Goal: Use online tool/utility: Use online tool/utility

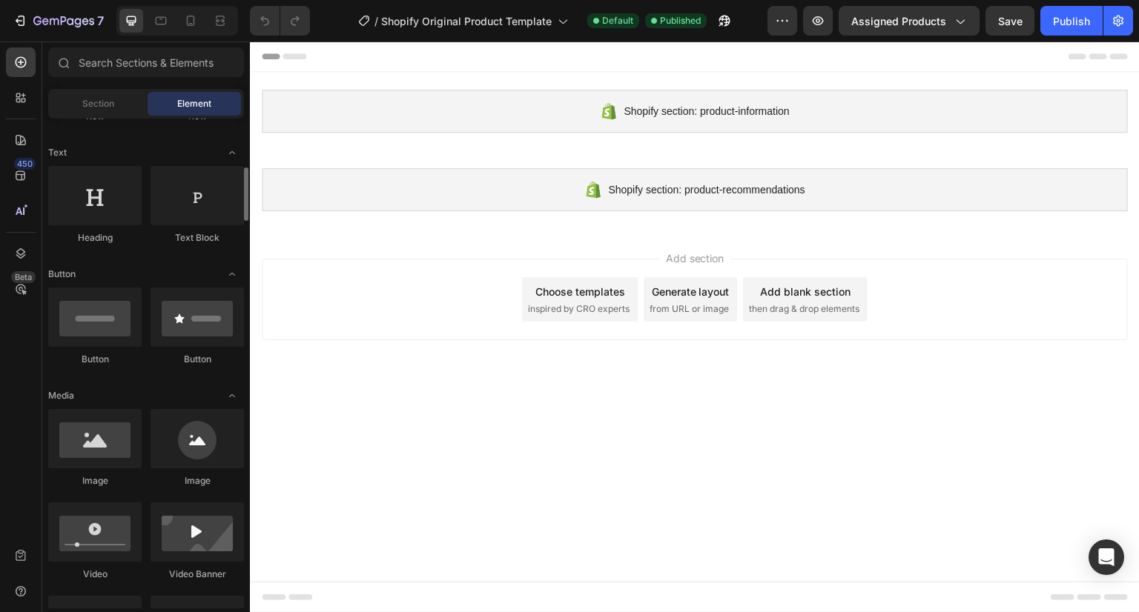
scroll to position [248, 0]
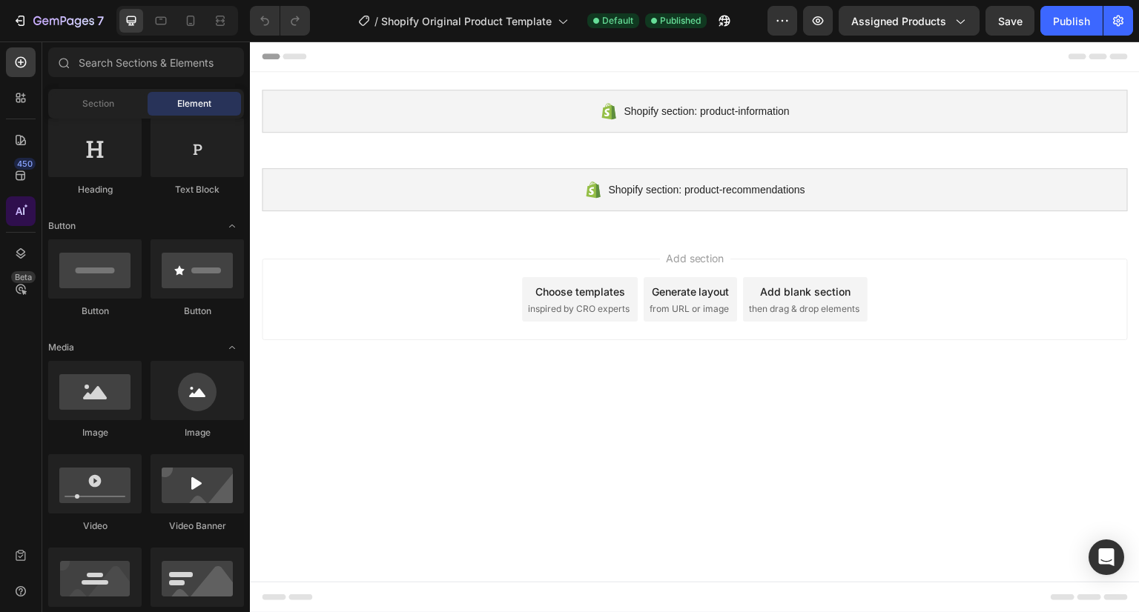
click at [10, 213] on div at bounding box center [21, 211] width 30 height 30
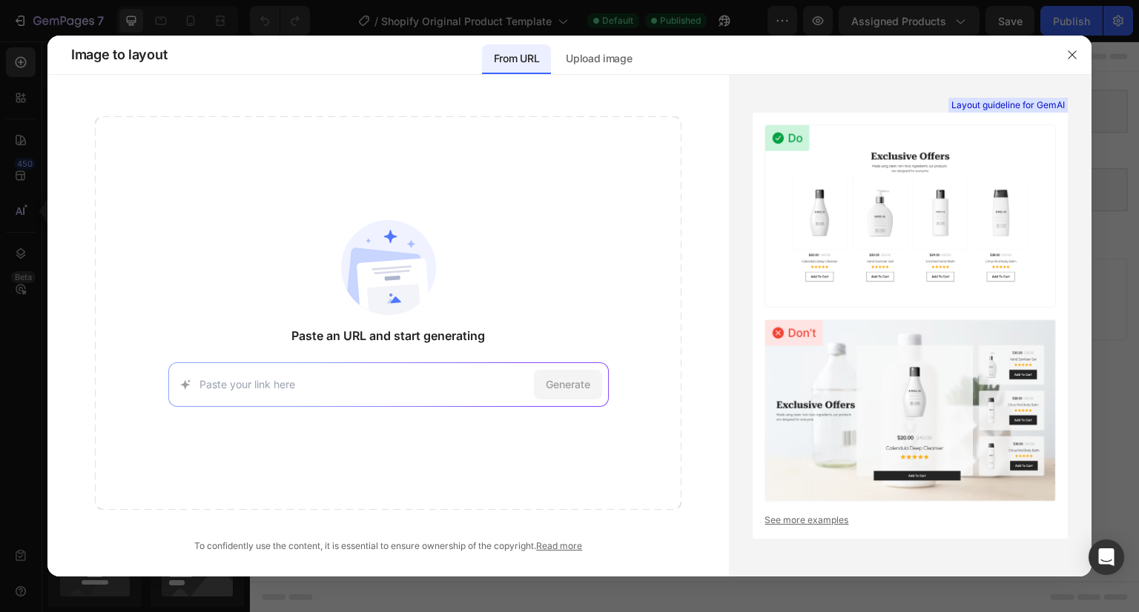
click at [267, 407] on div "Paste an URL and start generating Generate" at bounding box center [388, 313] width 586 height 394
click at [255, 377] on input at bounding box center [363, 385] width 328 height 16
paste input "[URL][DOMAIN_NAME]"
type input "[URL][DOMAIN_NAME]"
click at [570, 382] on span "Generate" at bounding box center [568, 385] width 44 height 16
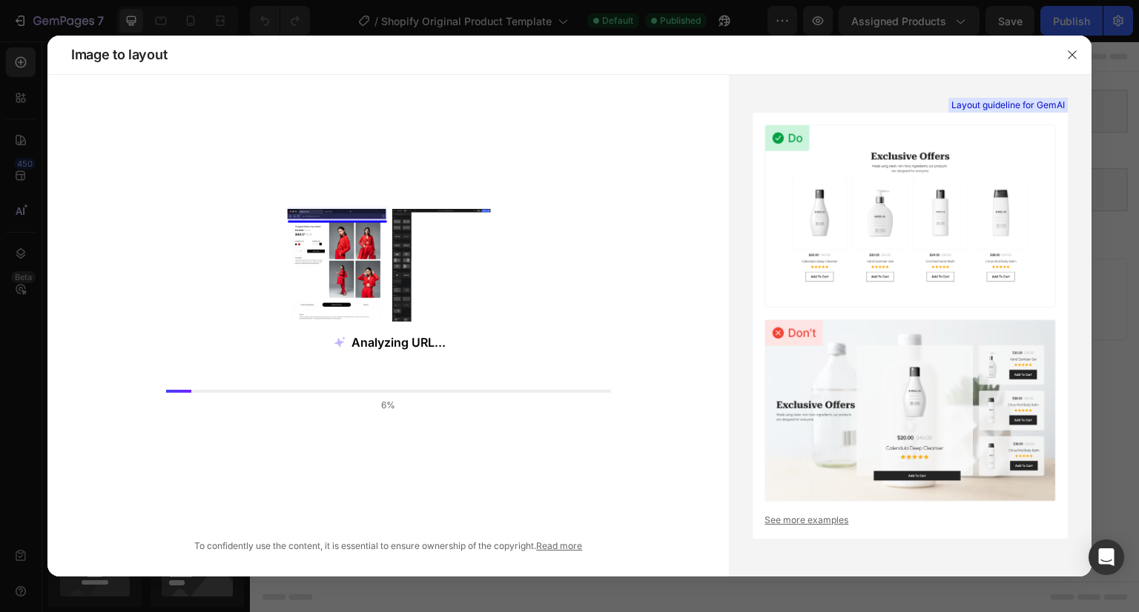
click at [1018, 208] on img at bounding box center [909, 216] width 291 height 182
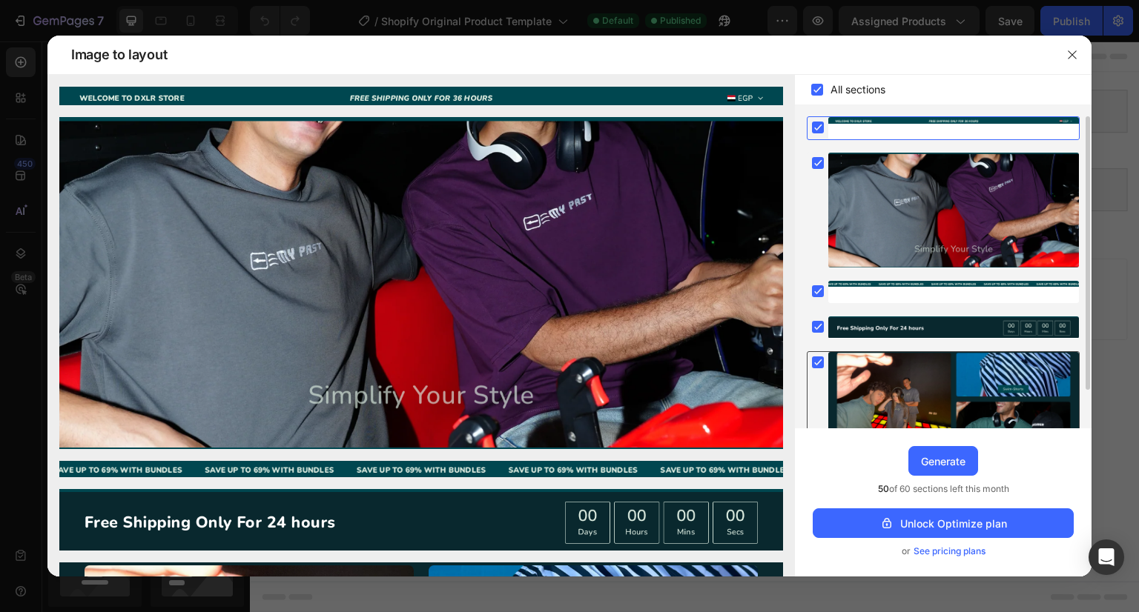
click at [821, 360] on rect at bounding box center [818, 363] width 12 height 12
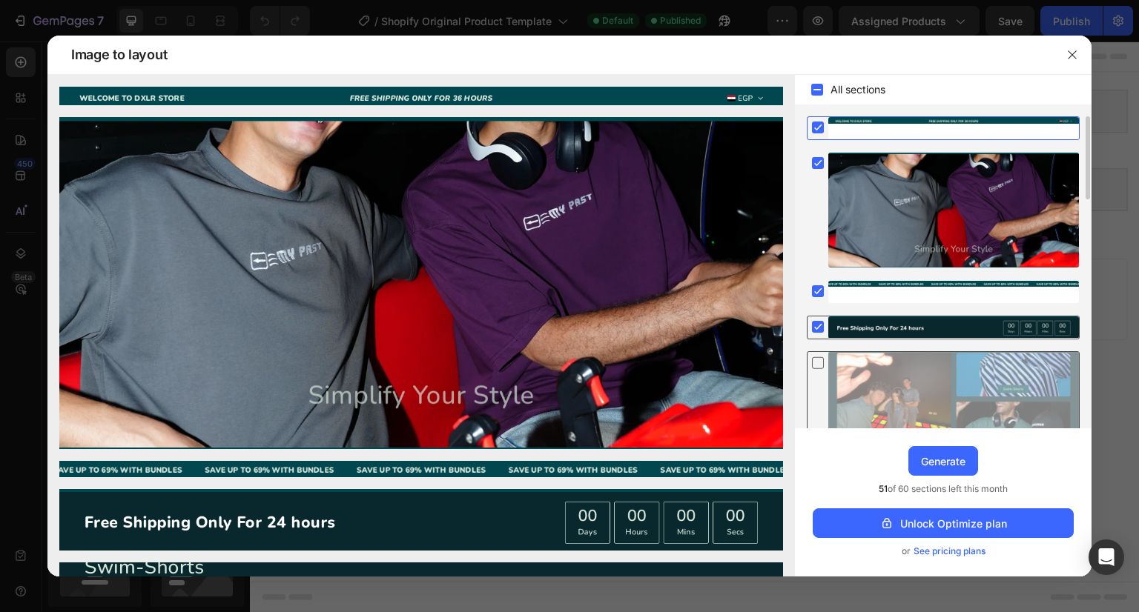
click at [821, 318] on div at bounding box center [817, 327] width 21 height 21
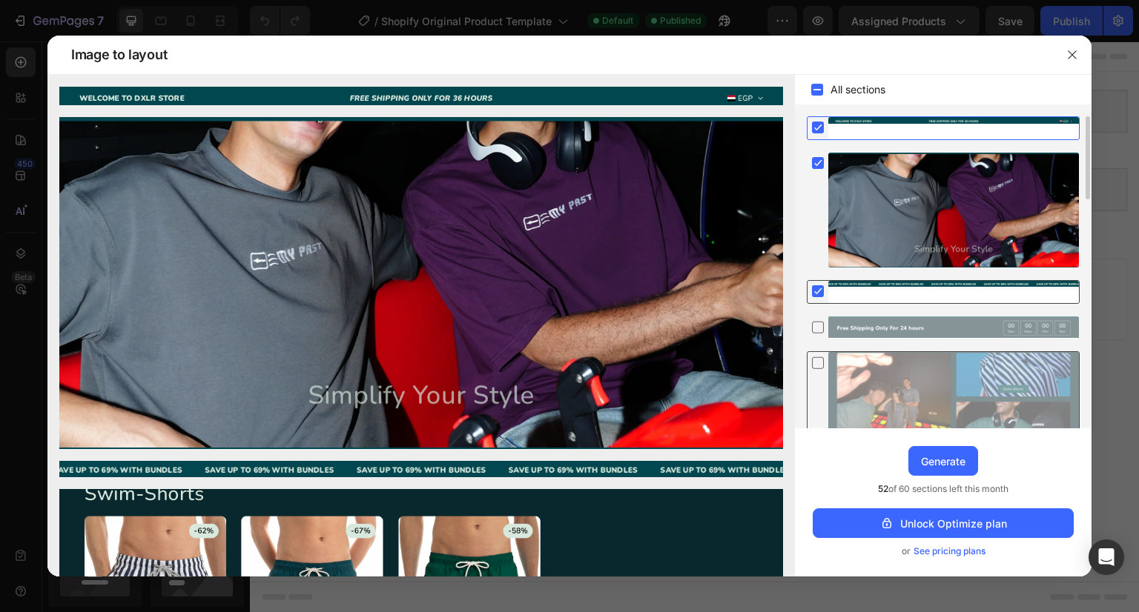
click at [823, 284] on icon at bounding box center [817, 291] width 15 height 15
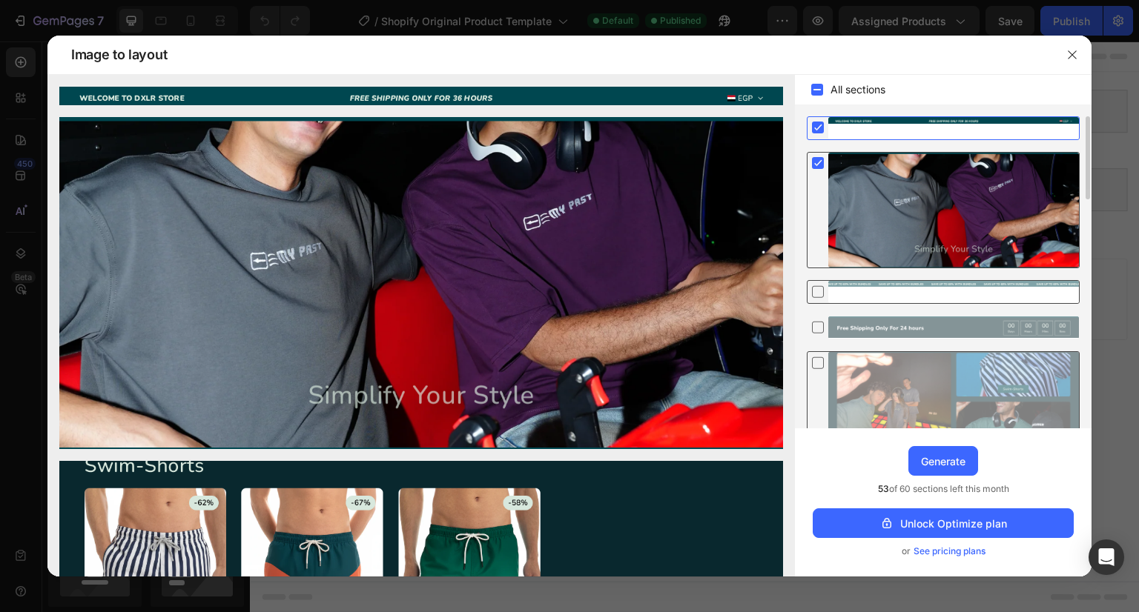
click at [819, 159] on rect at bounding box center [818, 163] width 12 height 12
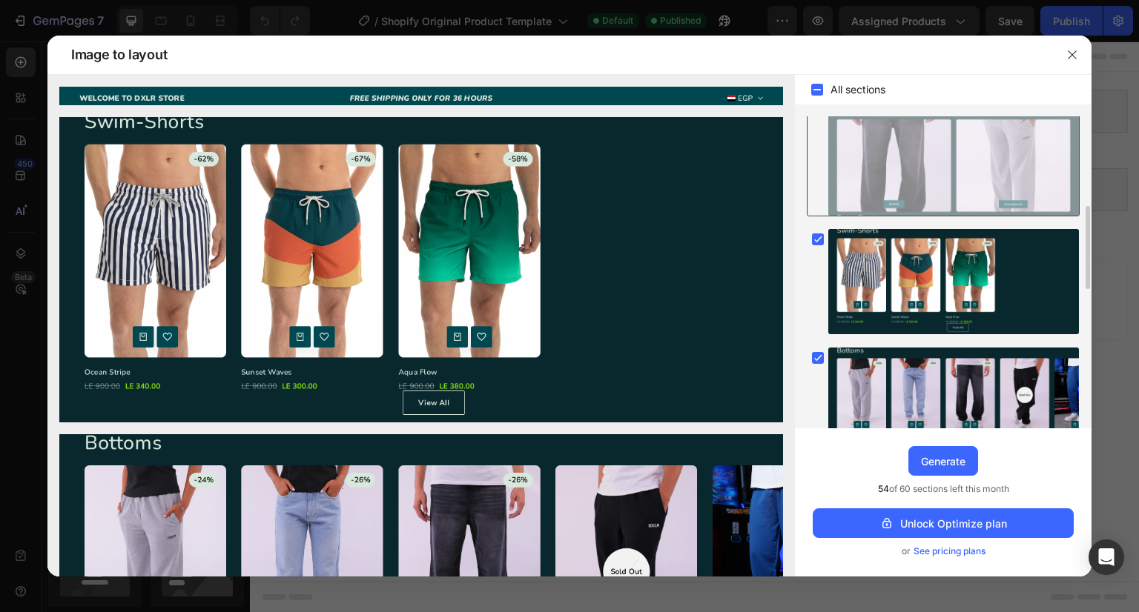
scroll to position [332, 0]
click at [812, 242] on rect at bounding box center [818, 239] width 12 height 12
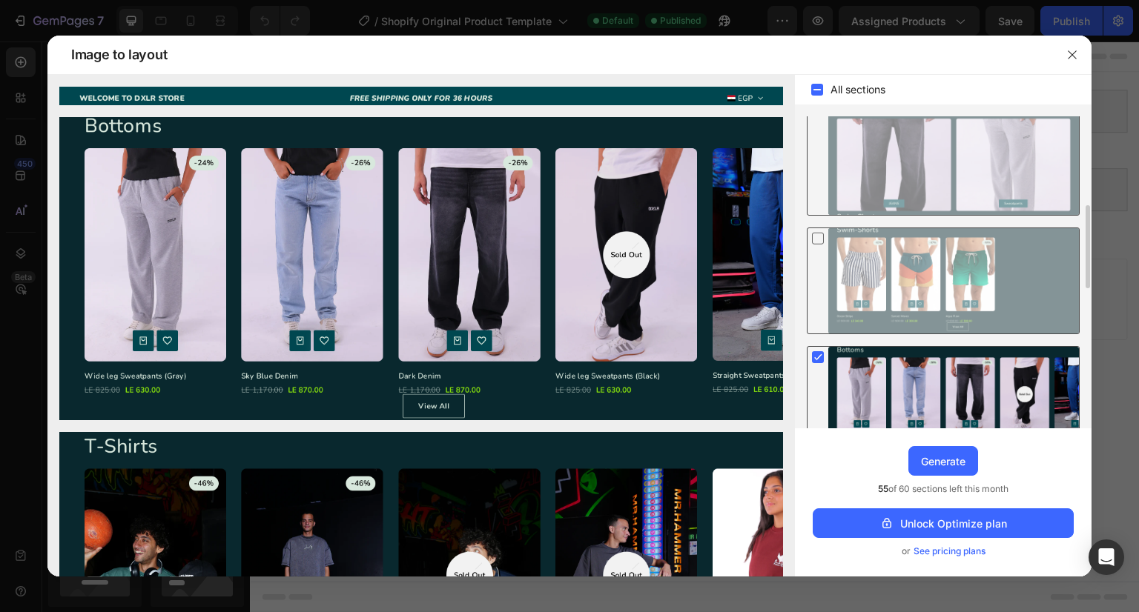
click at [811, 350] on icon at bounding box center [817, 357] width 15 height 15
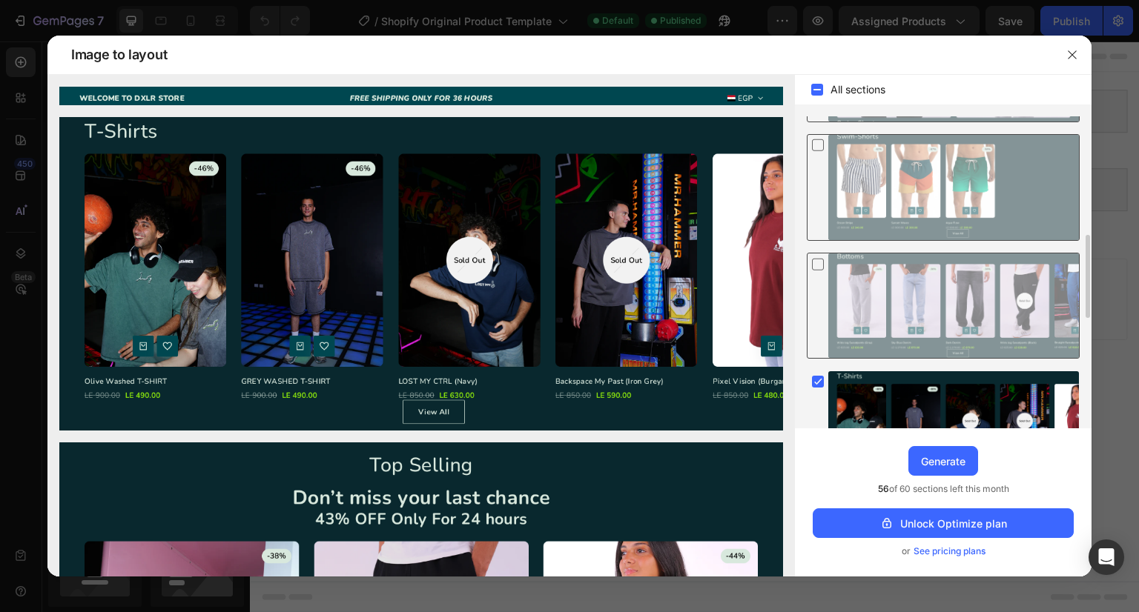
scroll to position [441, 0]
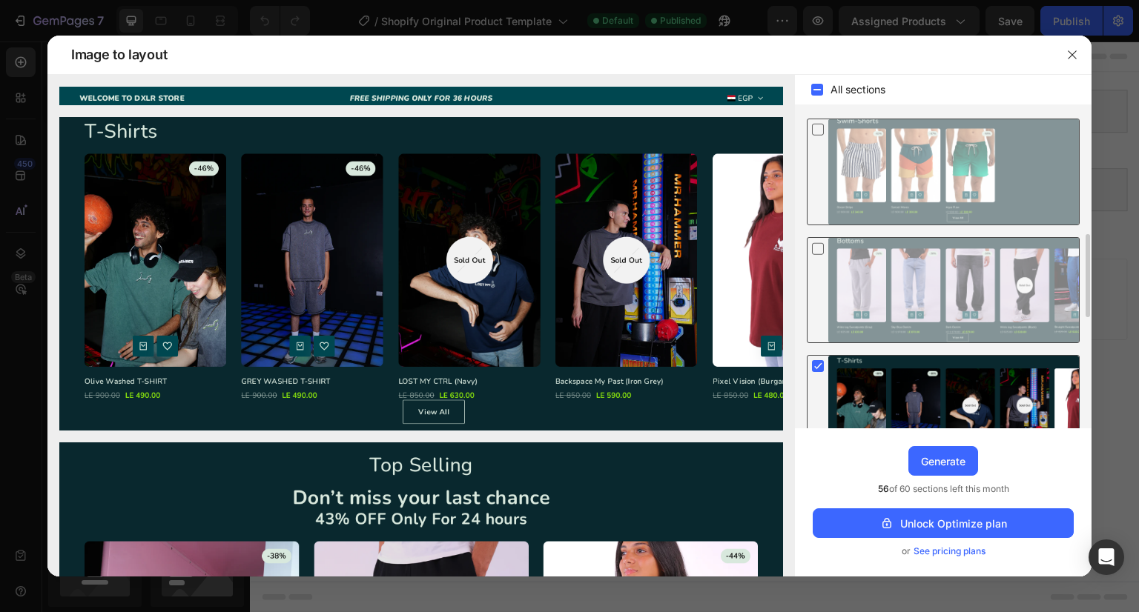
click at [814, 371] on rect at bounding box center [818, 366] width 12 height 12
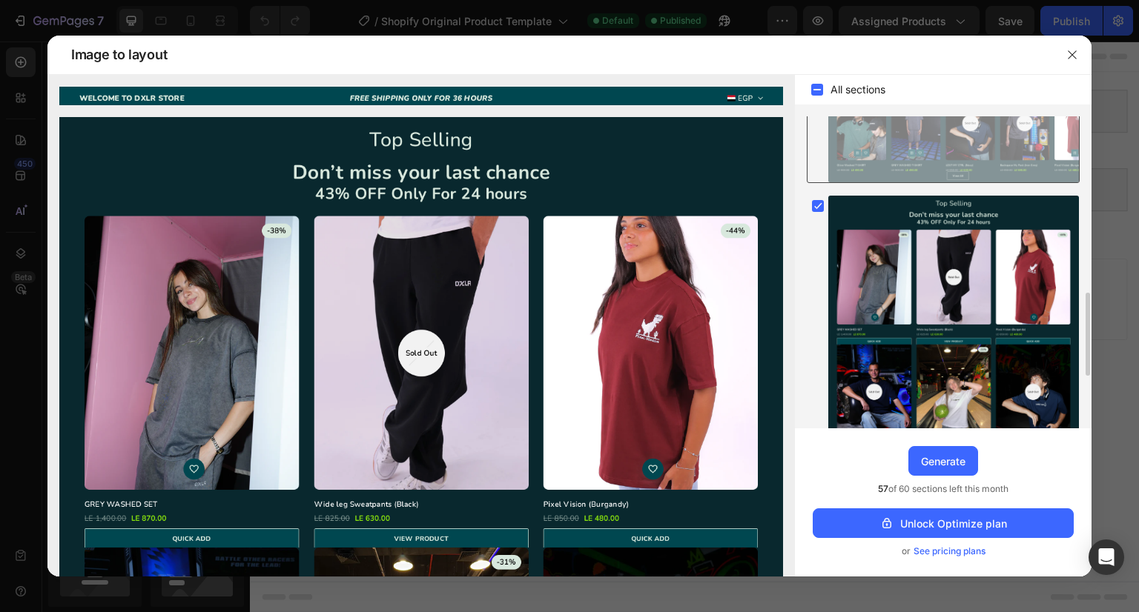
scroll to position [729, 0]
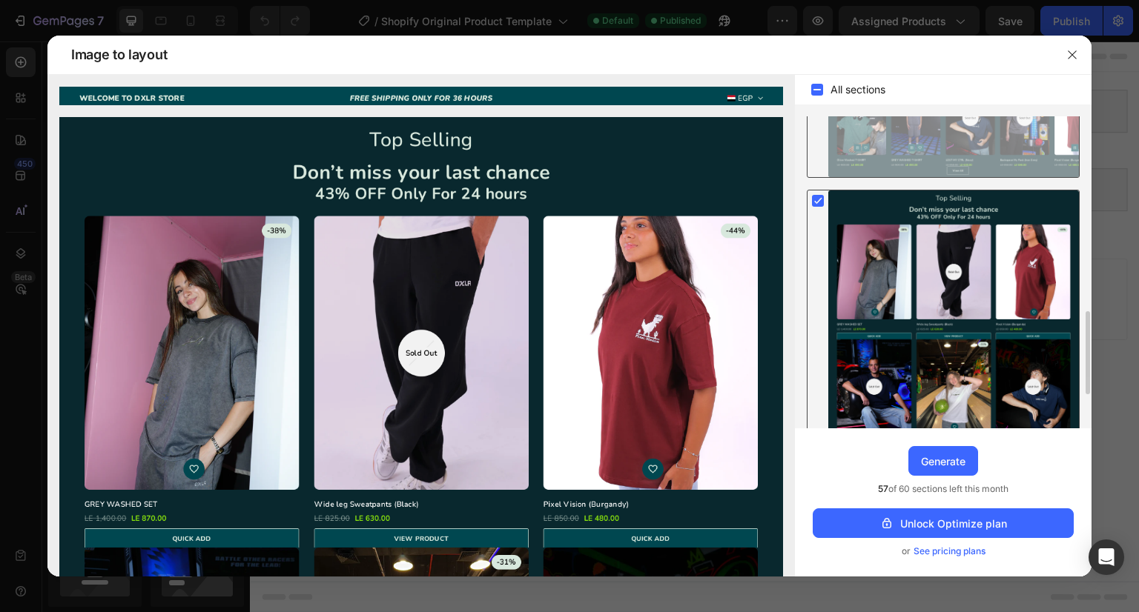
click at [823, 199] on rect at bounding box center [818, 201] width 12 height 12
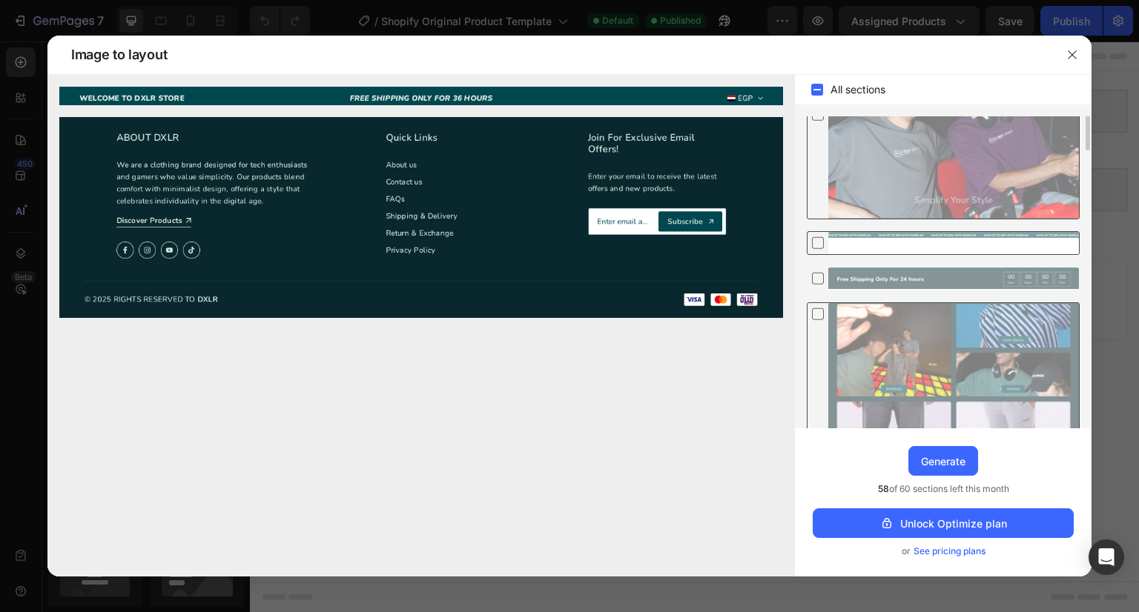
scroll to position [0, 0]
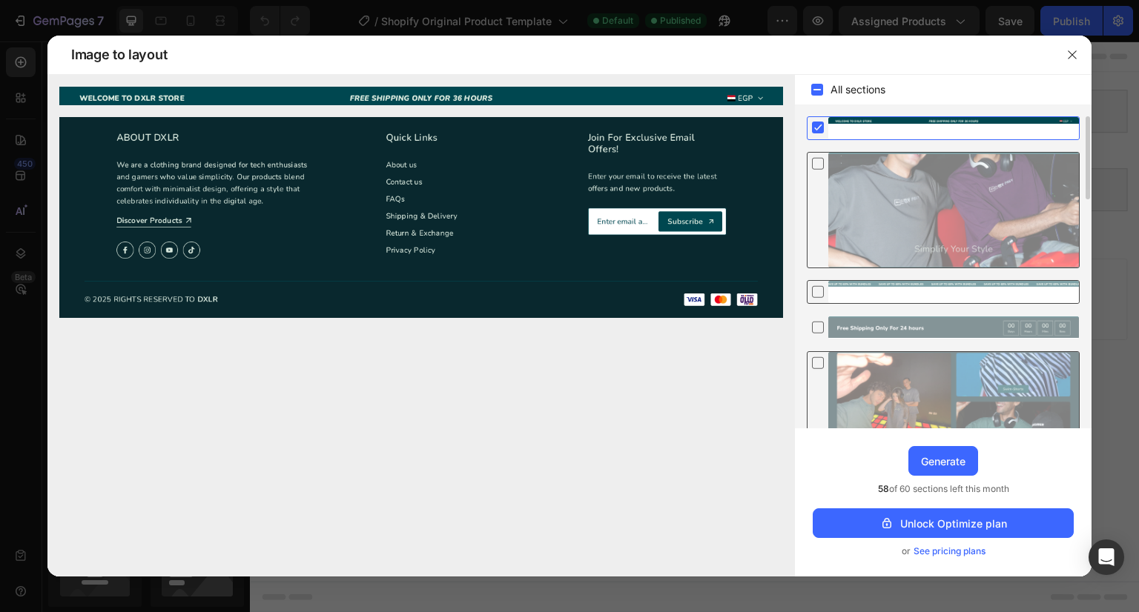
click at [821, 130] on rect at bounding box center [818, 128] width 12 height 12
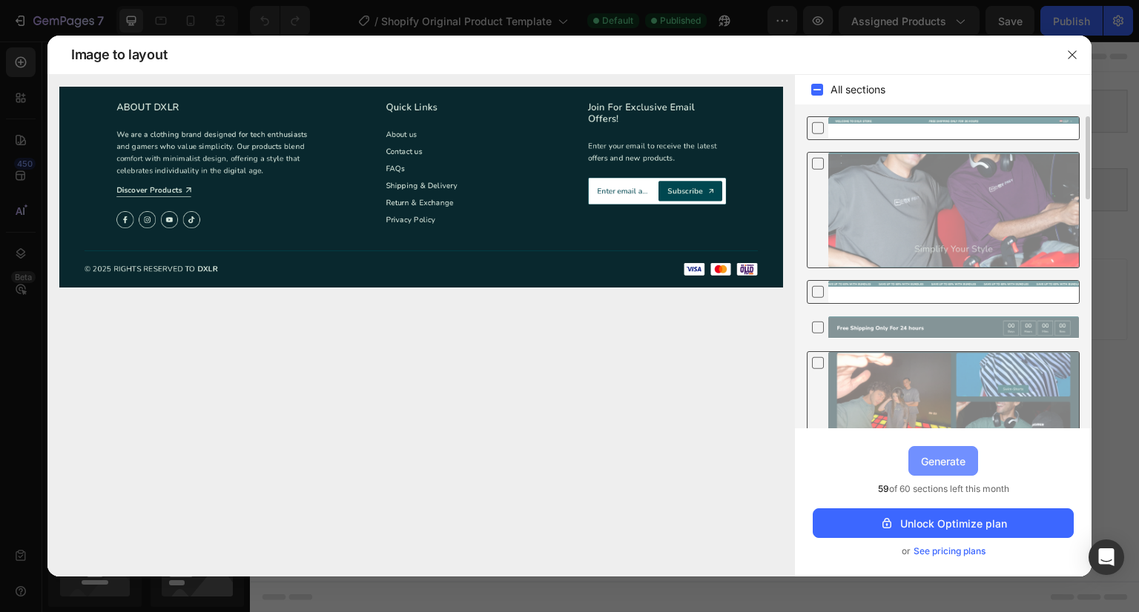
click at [964, 447] on button "Generate" at bounding box center [943, 461] width 70 height 30
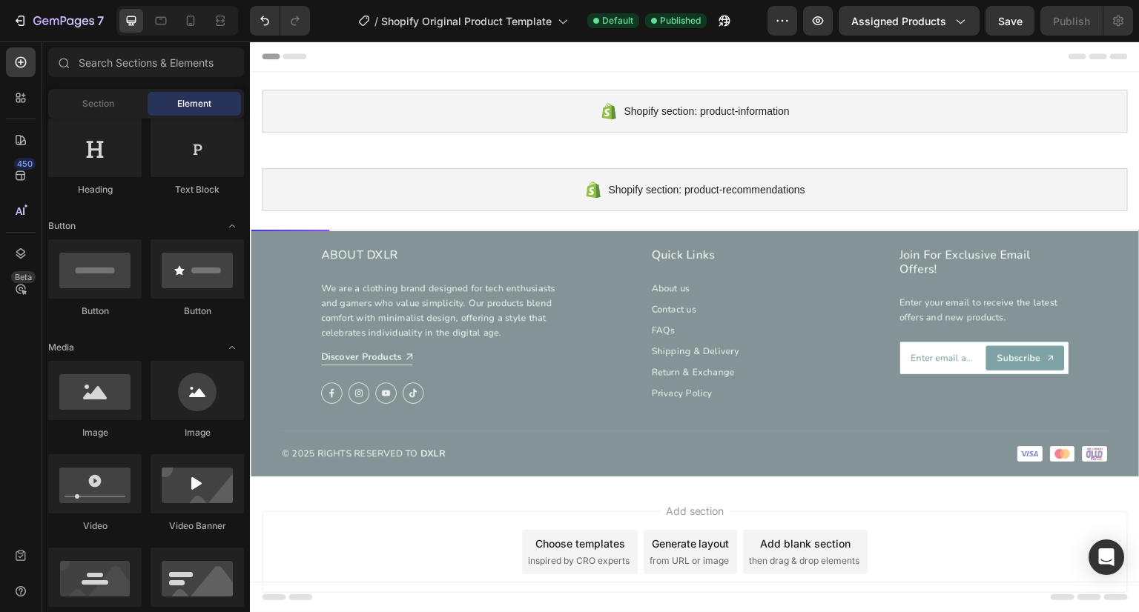
click at [1020, 202] on div "Shopify section: product-recommendations" at bounding box center [695, 189] width 866 height 43
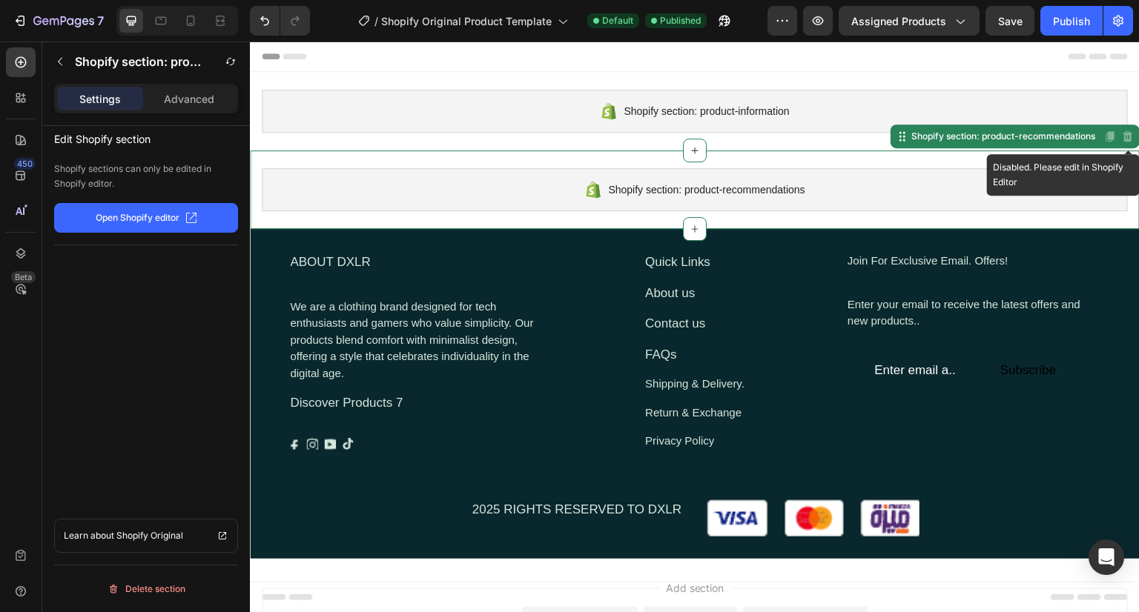
click at [1124, 136] on div "Disabled. Please edit in Shopify Editor" at bounding box center [1127, 136] width 18 height 18
click at [1121, 139] on div "Disabled. Please edit in Shopify Editor" at bounding box center [1127, 136] width 18 height 18
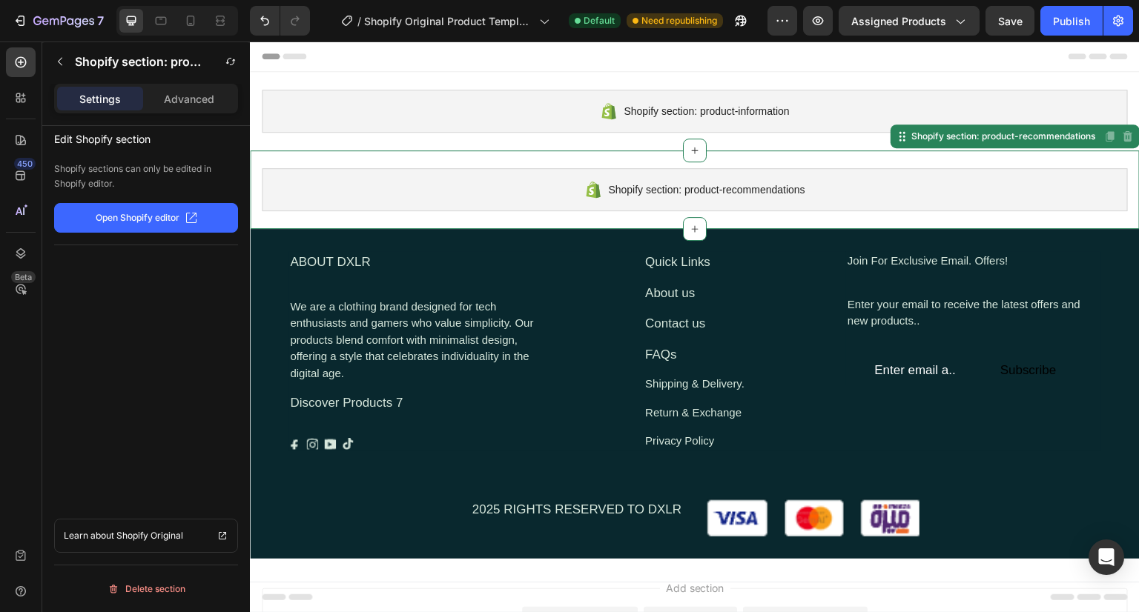
click at [934, 306] on div "Enter your email to receive the latest offers and new products.." at bounding box center [973, 313] width 255 height 36
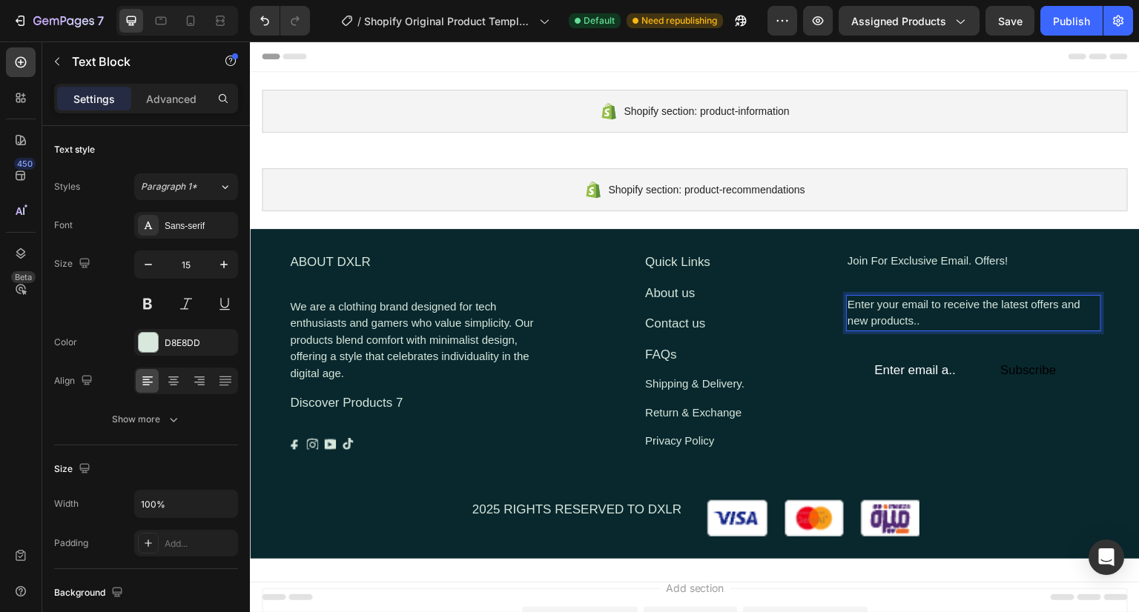
click at [932, 380] on div "Enter email a.." at bounding box center [918, 370] width 92 height 22
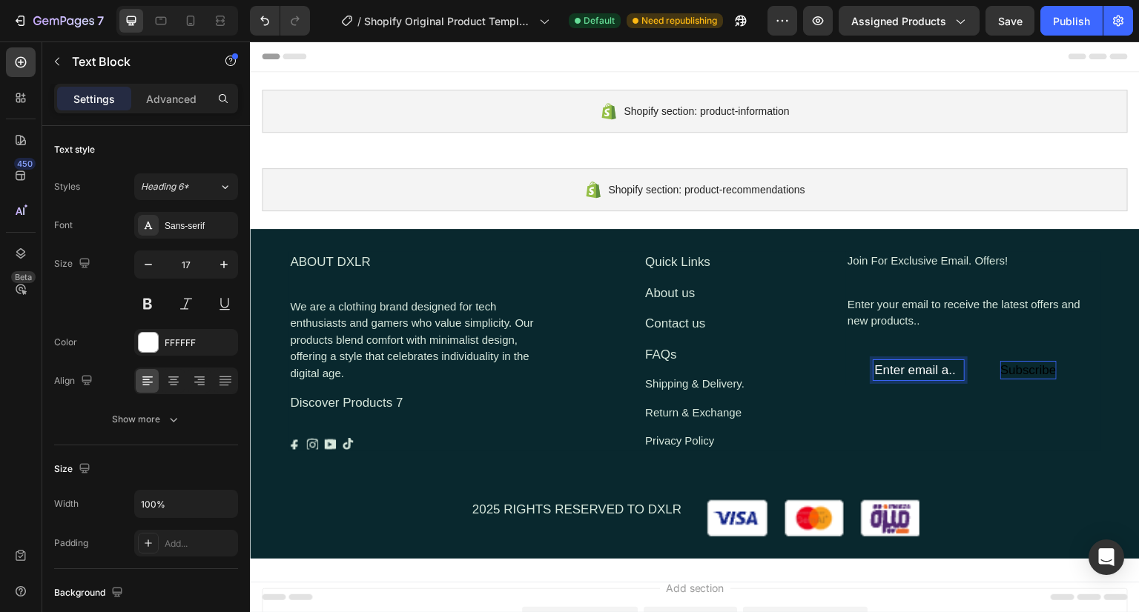
click at [1032, 374] on div "Subscribe" at bounding box center [1028, 370] width 56 height 19
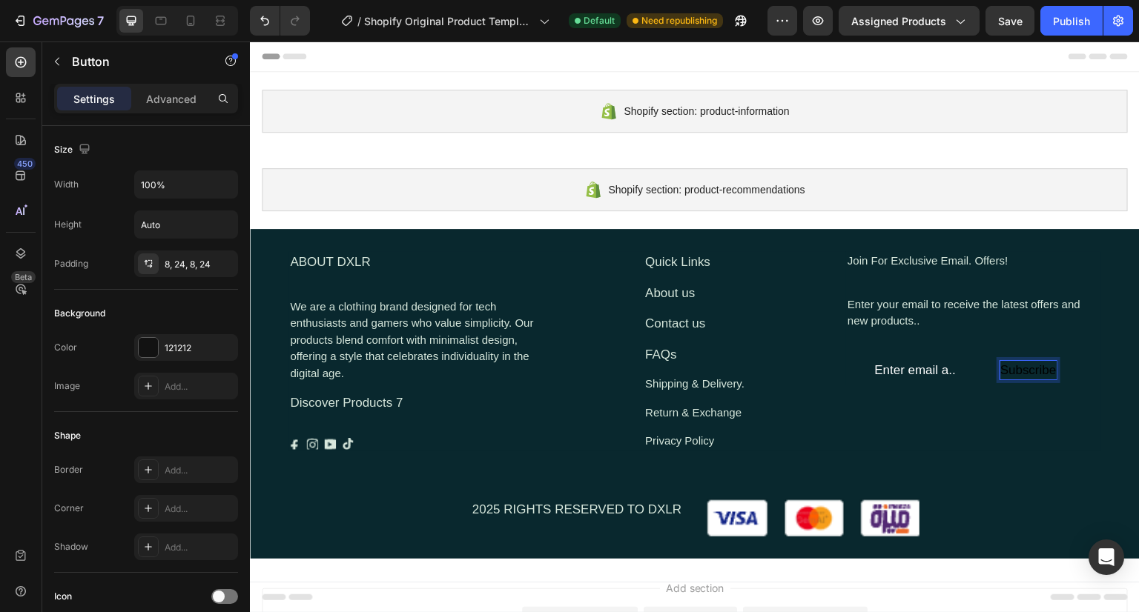
click at [992, 404] on div "Join For Exclusive Email. Offers! Text Block Enter your email to receive the la…" at bounding box center [973, 351] width 255 height 200
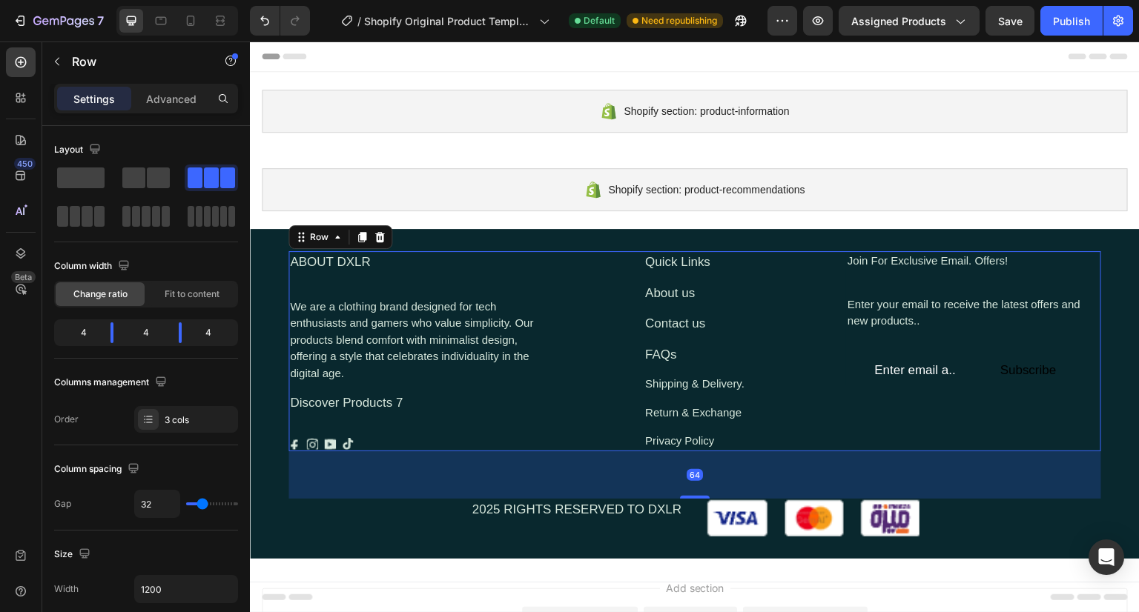
click at [971, 400] on div "Join For Exclusive Email. Offers! Text Block Enter your email to receive the la…" at bounding box center [973, 351] width 255 height 200
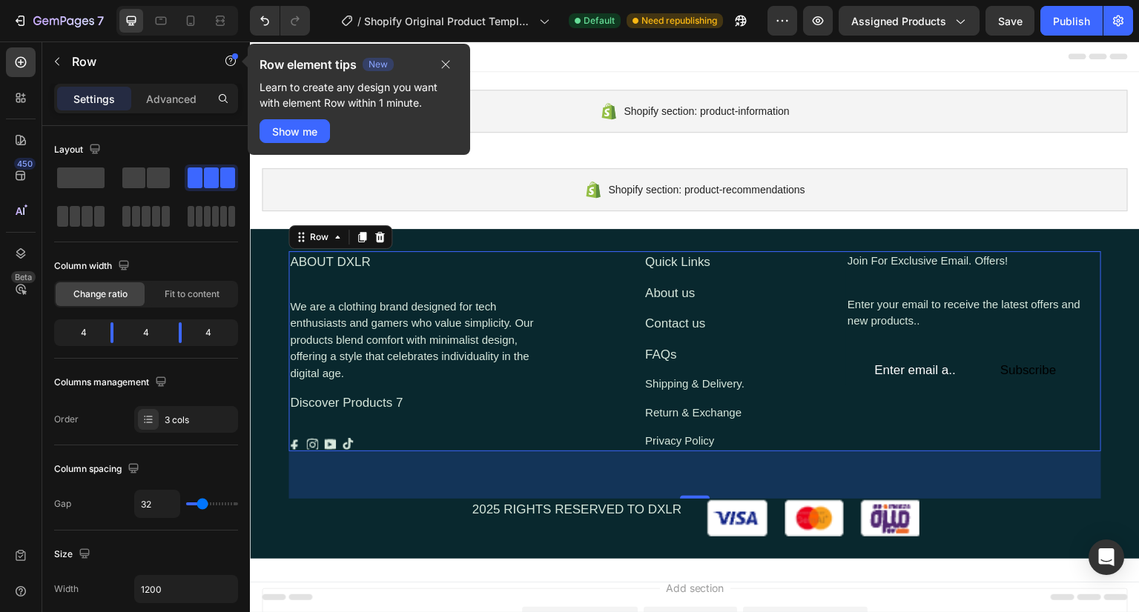
click at [725, 403] on div "Return & Exchange" at bounding box center [694, 413] width 102 height 20
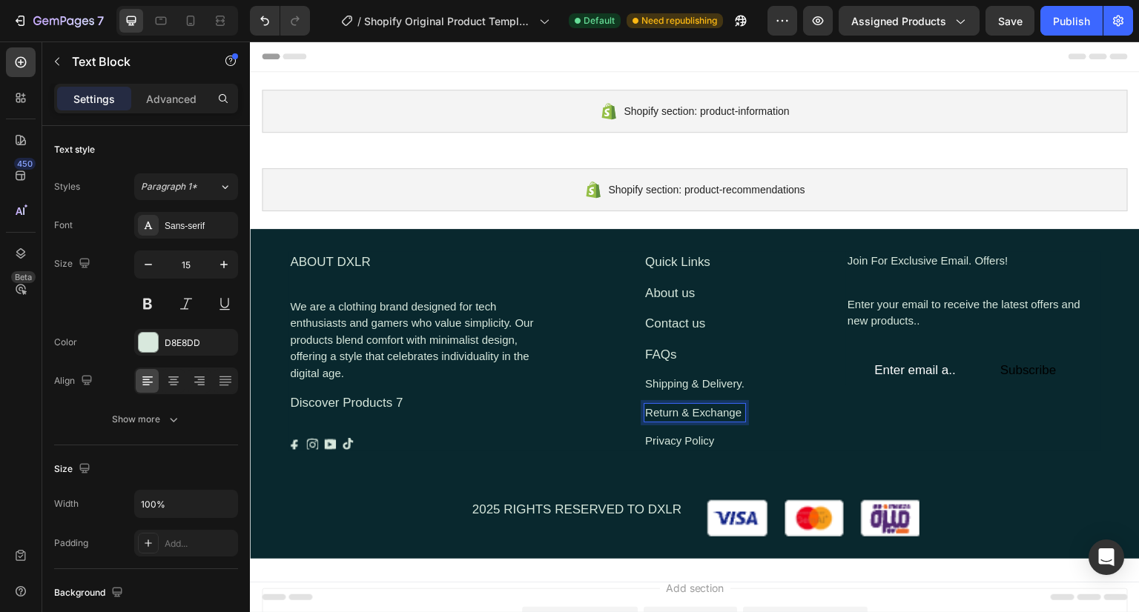
click at [729, 383] on div "Shipping & Delivery." at bounding box center [694, 384] width 102 height 20
click at [692, 255] on div "Quick Links" at bounding box center [694, 262] width 102 height 22
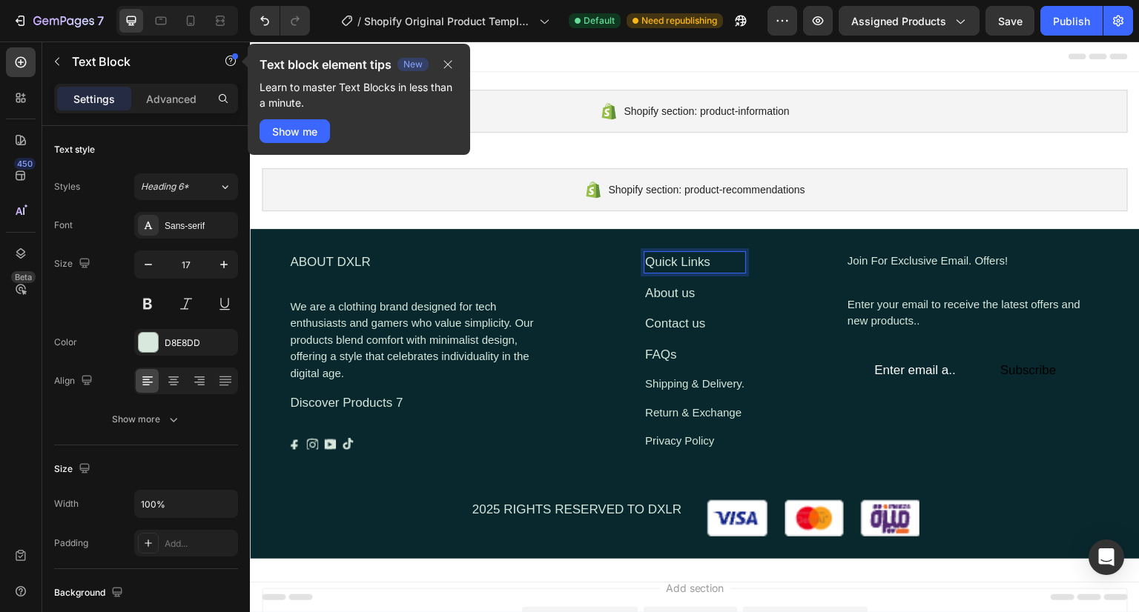
click at [760, 328] on div "Quick Links Text Block 12 About us Text Block Contact us Text Block FAQs Text B…" at bounding box center [694, 351] width 255 height 200
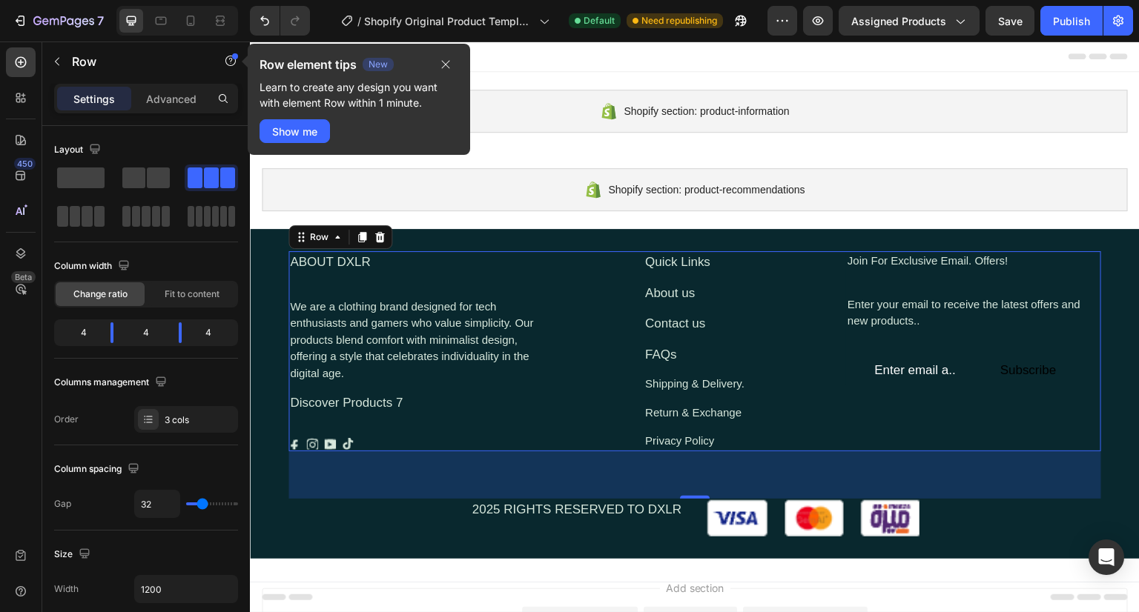
click at [1050, 167] on div "Shopify section: product-recommendations Shopify section: product-recommendatio…" at bounding box center [694, 189] width 889 height 79
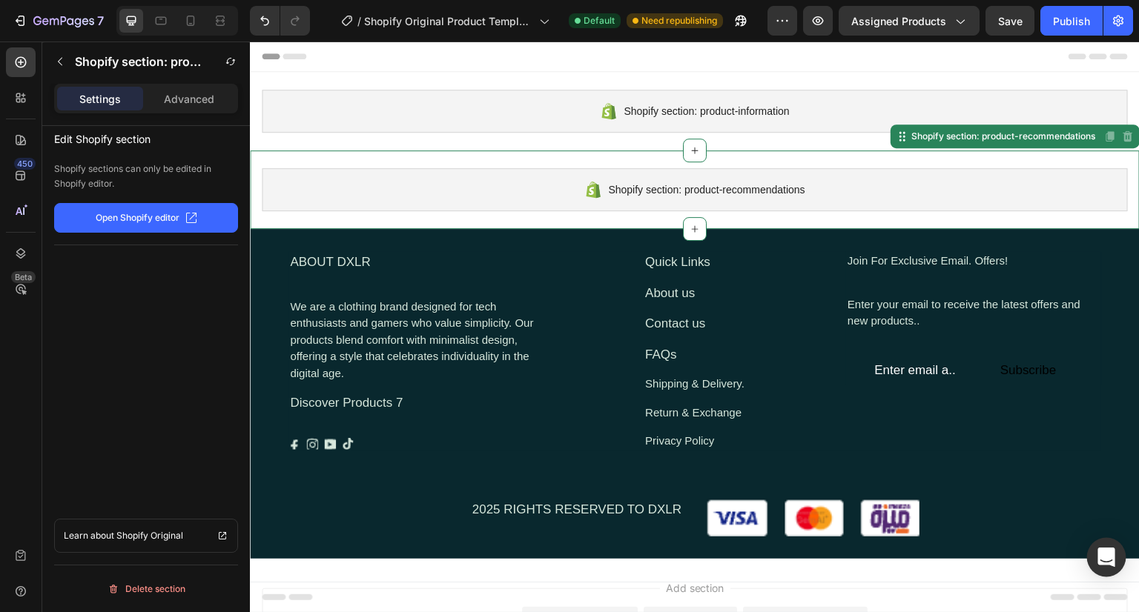
click at [1123, 558] on div "Open Intercom Messenger" at bounding box center [1106, 557] width 39 height 39
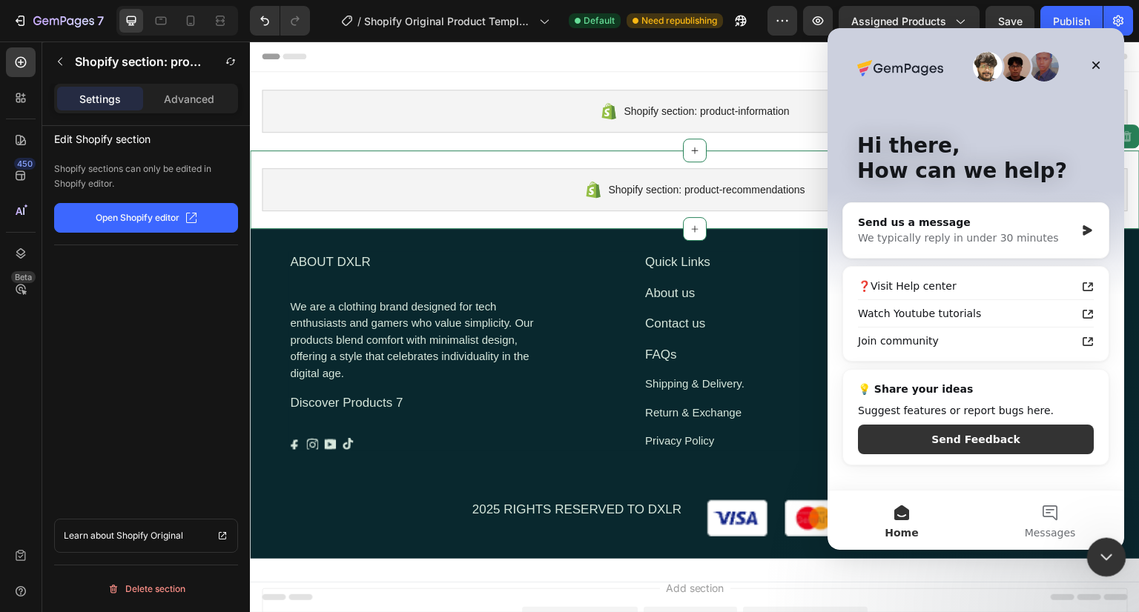
click at [1103, 554] on icon "Close Intercom Messenger" at bounding box center [1104, 555] width 18 height 18
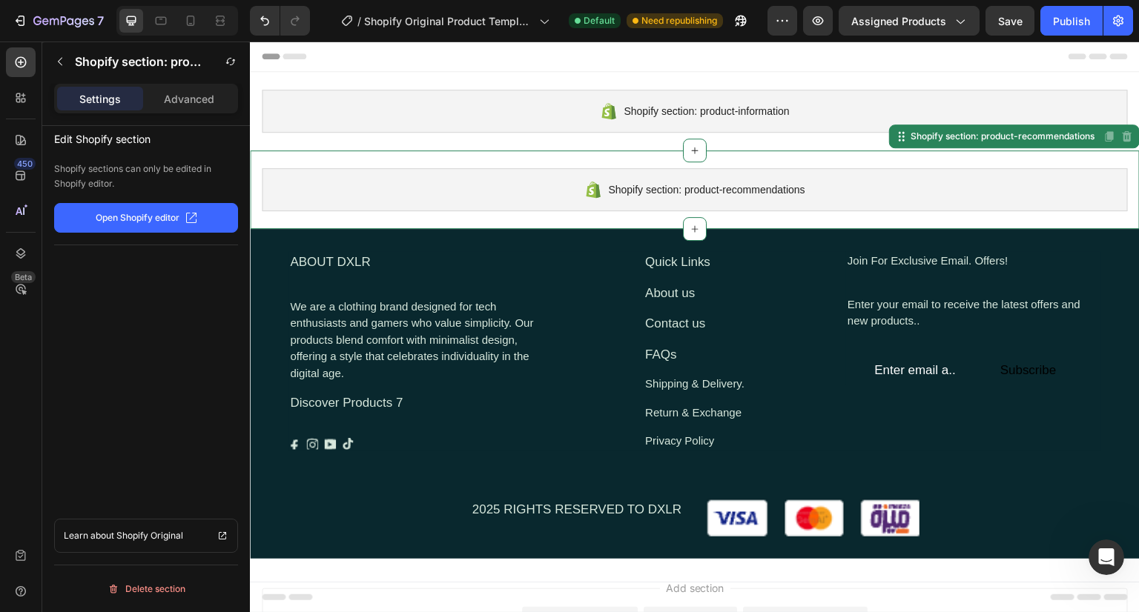
click at [764, 336] on div "Quick Links Text Block About us Text Block Contact us Text Block FAQs Text Bloc…" at bounding box center [694, 351] width 255 height 200
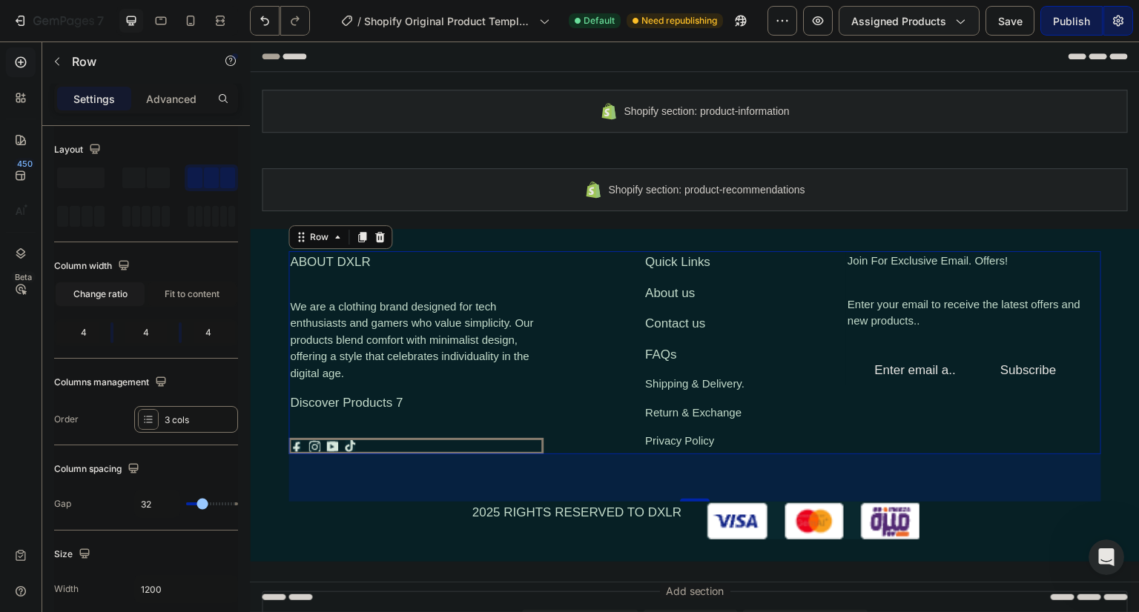
click at [886, 8] on button "Assigned Products" at bounding box center [908, 21] width 141 height 30
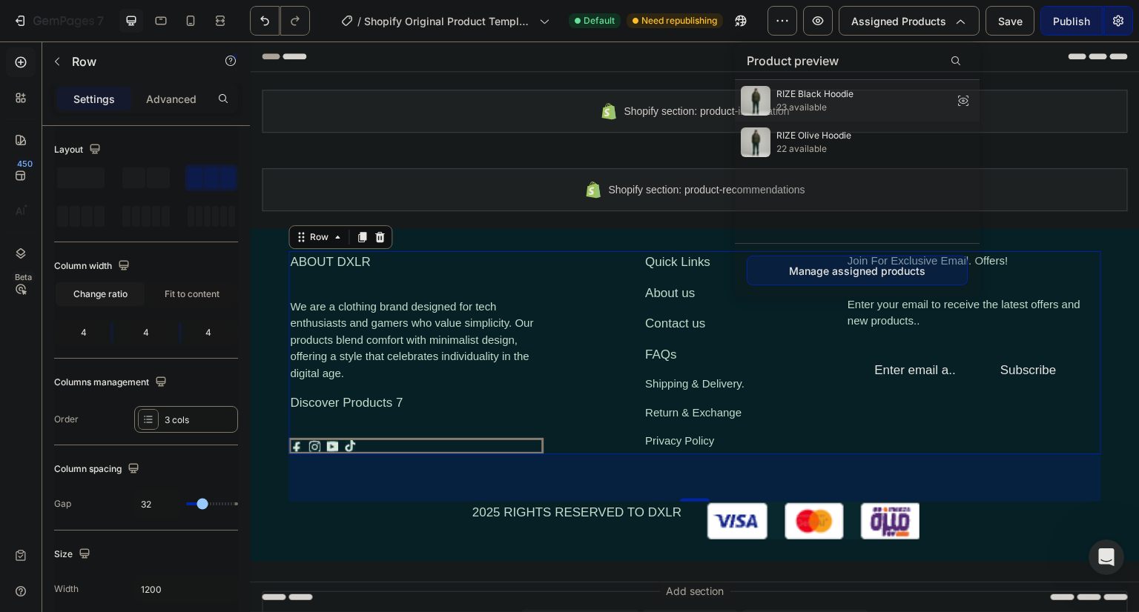
click at [790, 106] on span "23 available" at bounding box center [814, 107] width 77 height 13
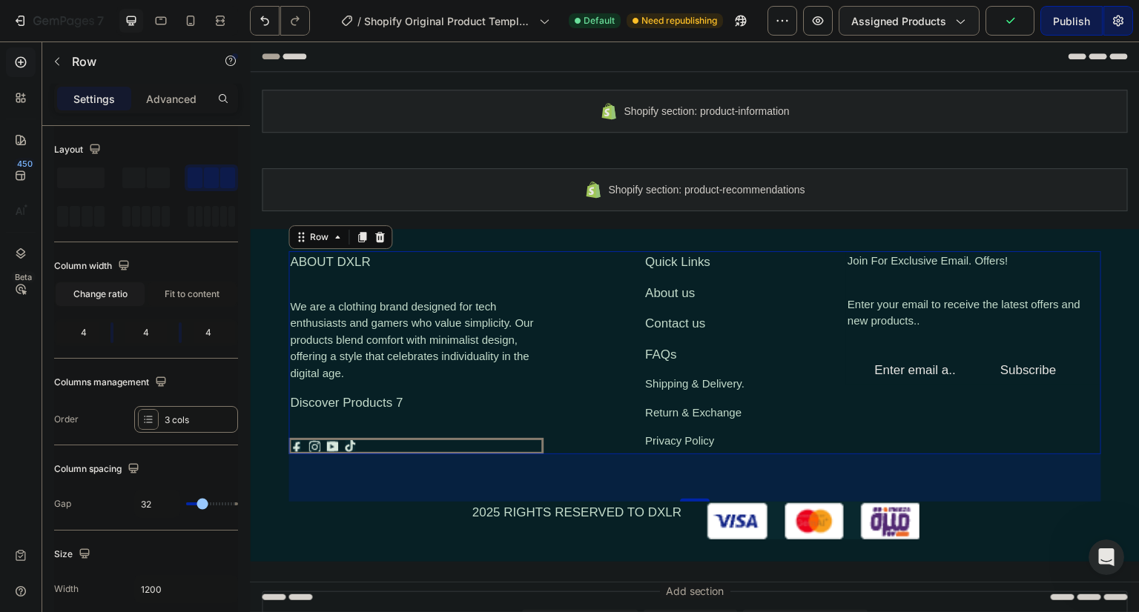
click at [876, 22] on span "Assigned Products" at bounding box center [898, 21] width 95 height 16
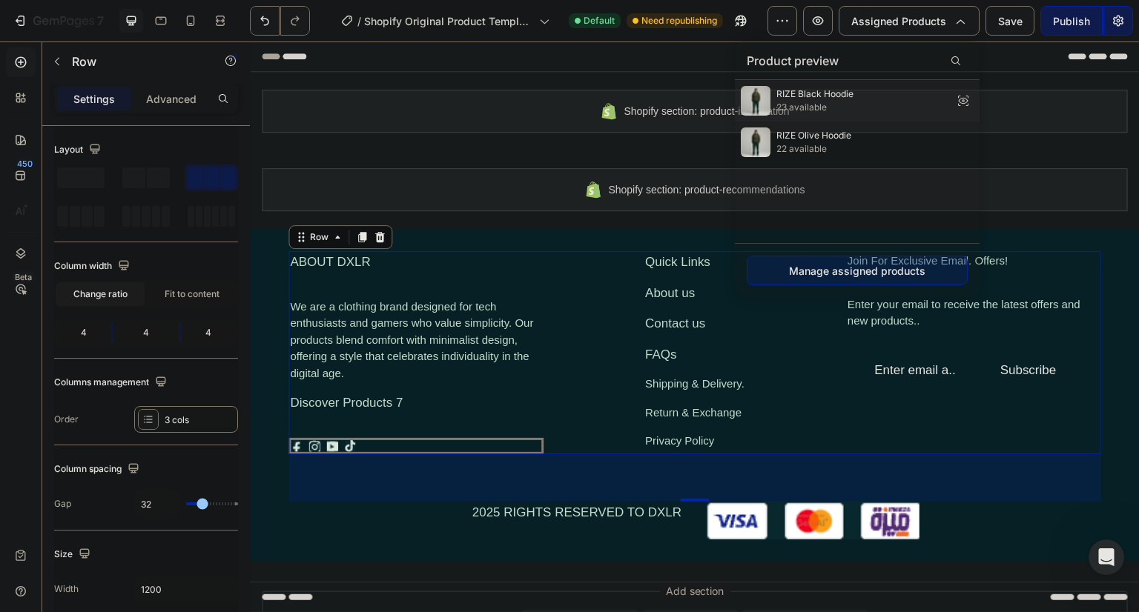
click at [954, 99] on icon at bounding box center [962, 100] width 21 height 21
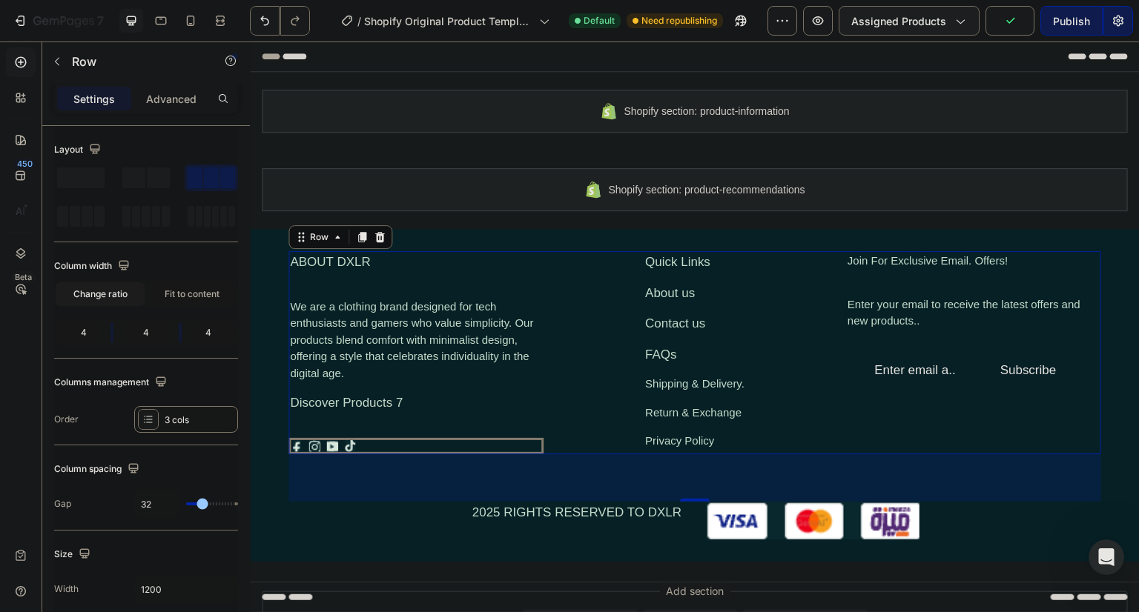
click at [872, 13] on span "Assigned Products" at bounding box center [898, 21] width 95 height 16
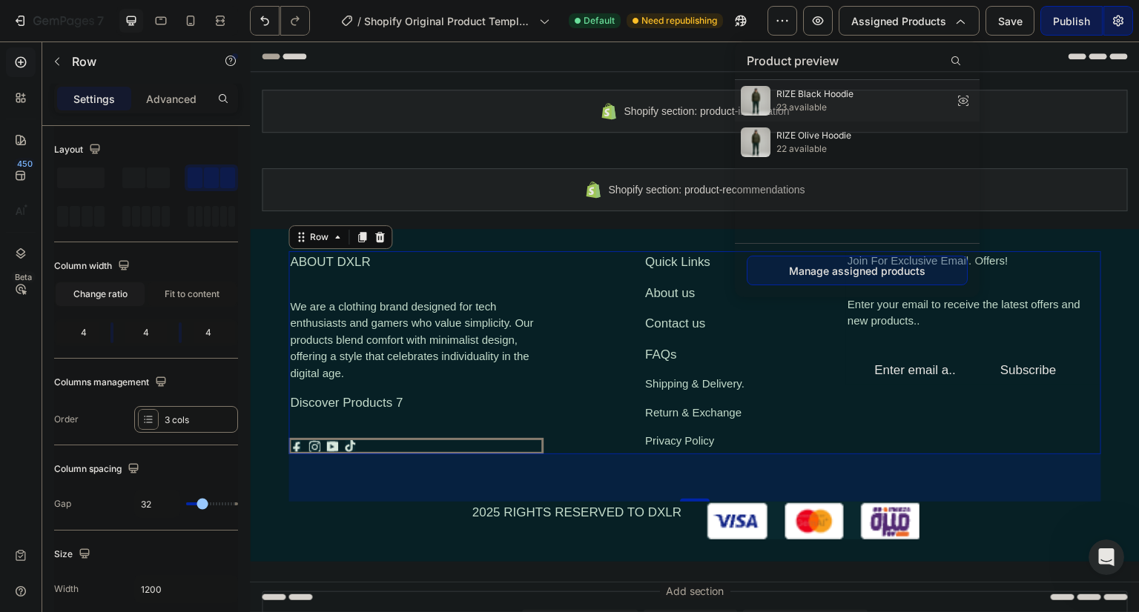
click at [958, 92] on icon at bounding box center [962, 100] width 21 height 21
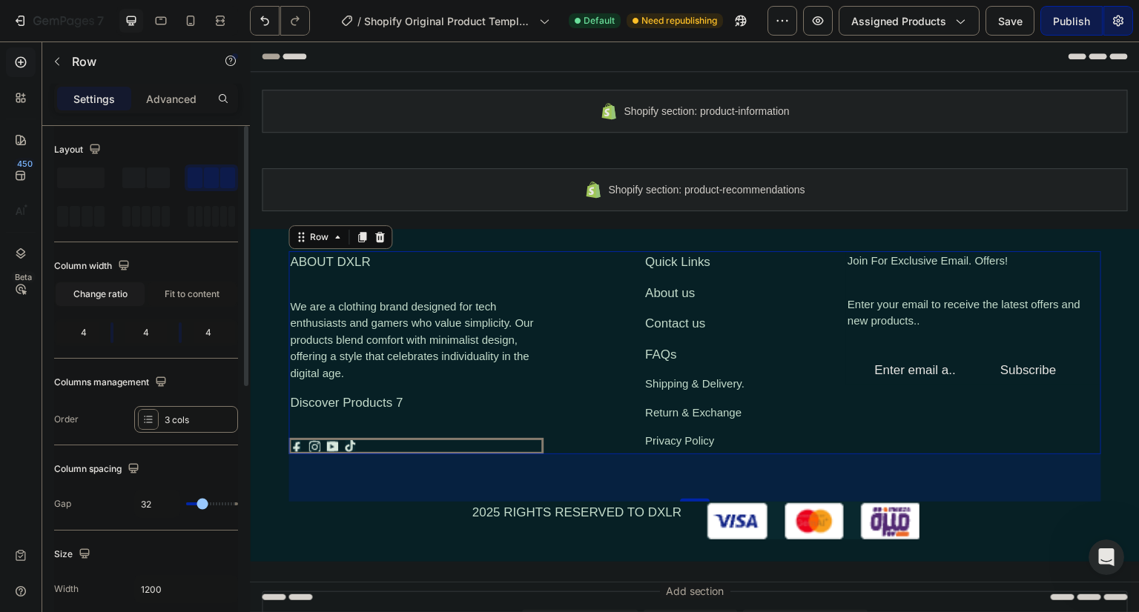
click at [151, 190] on div at bounding box center [145, 178] width 53 height 27
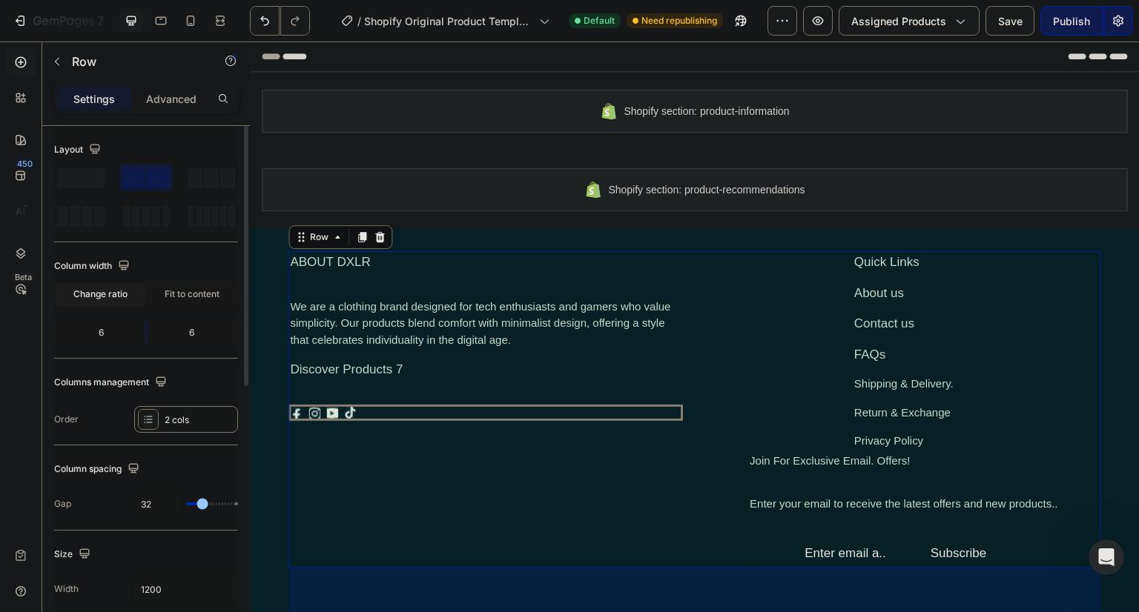
click at [148, 175] on span at bounding box center [158, 178] width 23 height 21
click at [209, 170] on span at bounding box center [211, 178] width 15 height 21
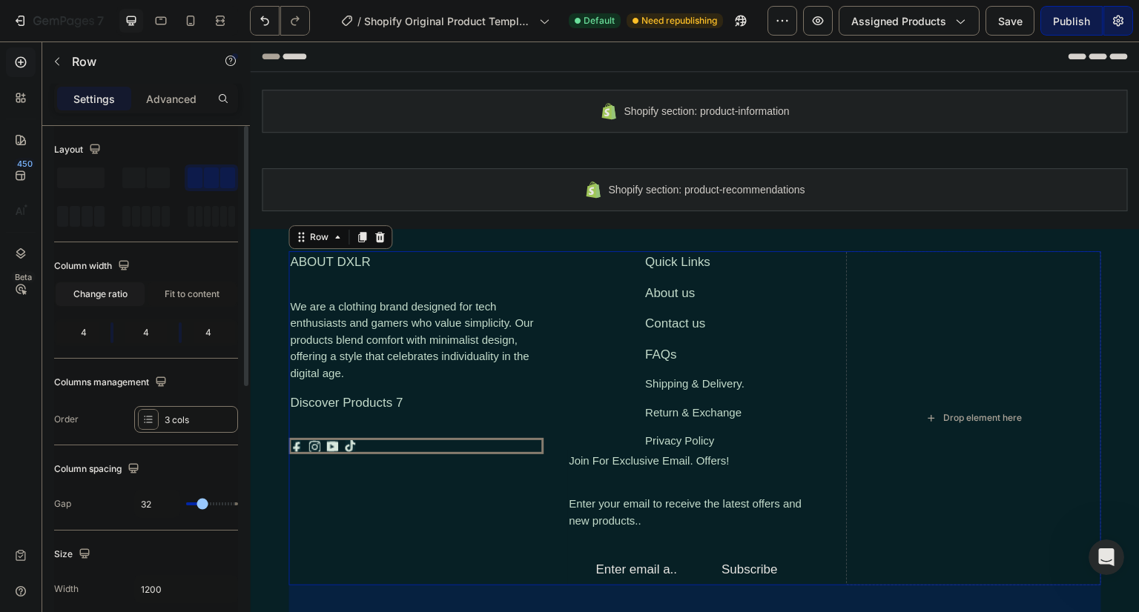
click at [78, 208] on span at bounding box center [75, 216] width 11 height 21
